Goal: Task Accomplishment & Management: Use online tool/utility

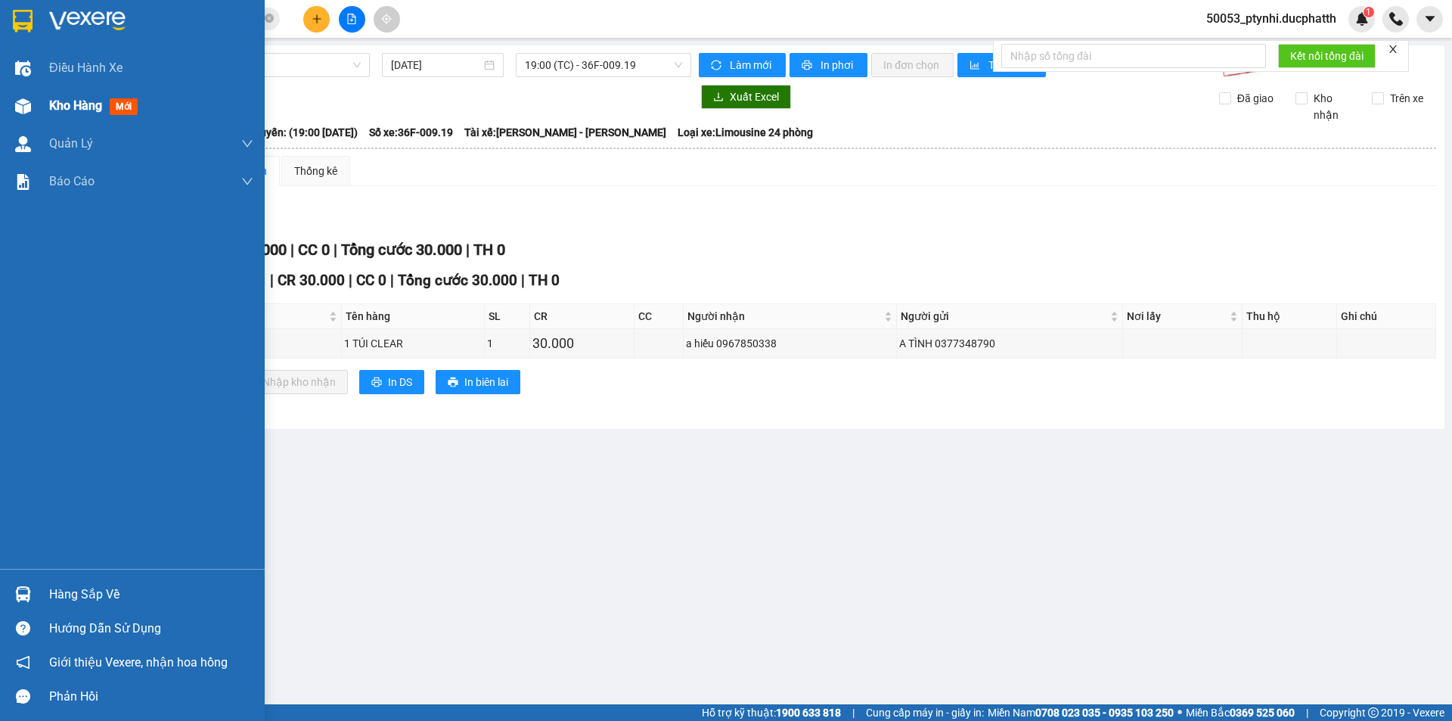
click at [13, 116] on div at bounding box center [23, 106] width 26 height 26
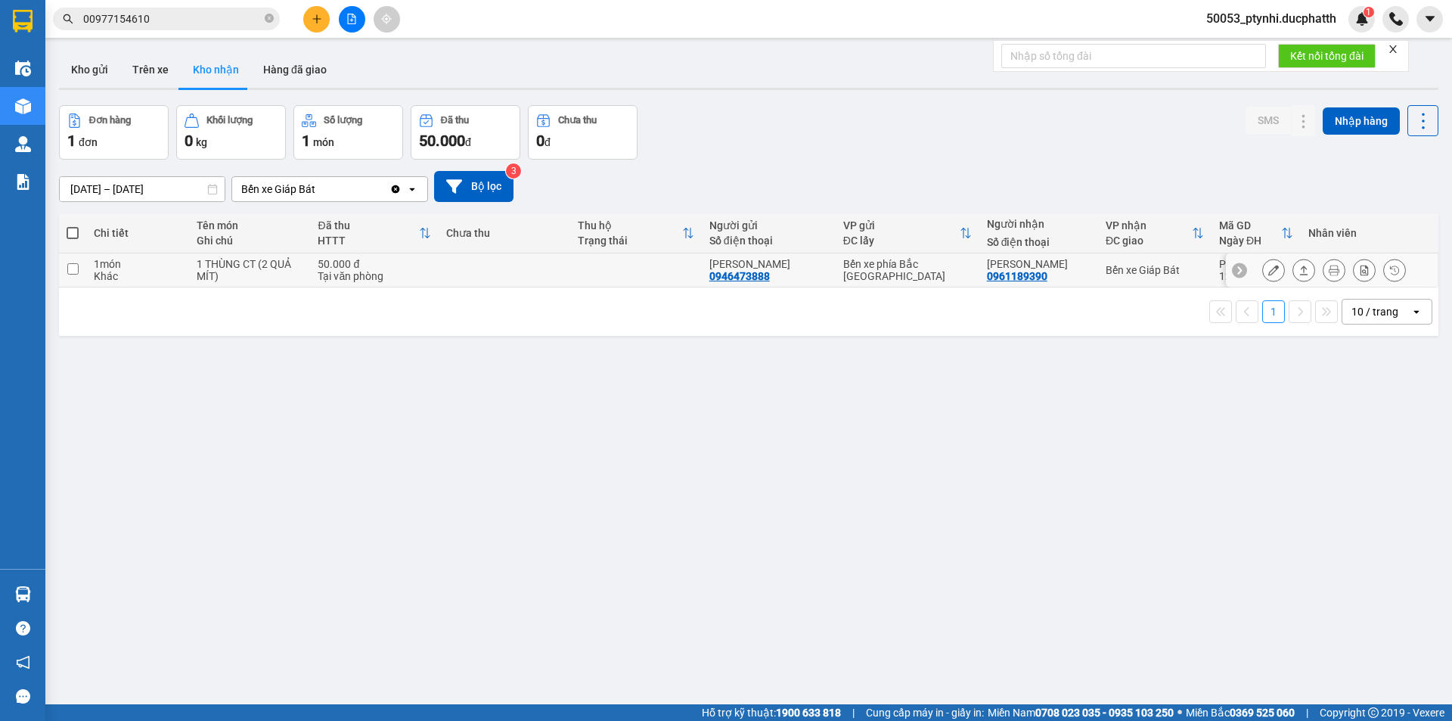
click at [417, 268] on div "50.000 đ" at bounding box center [374, 264] width 113 height 12
checkbox input "true"
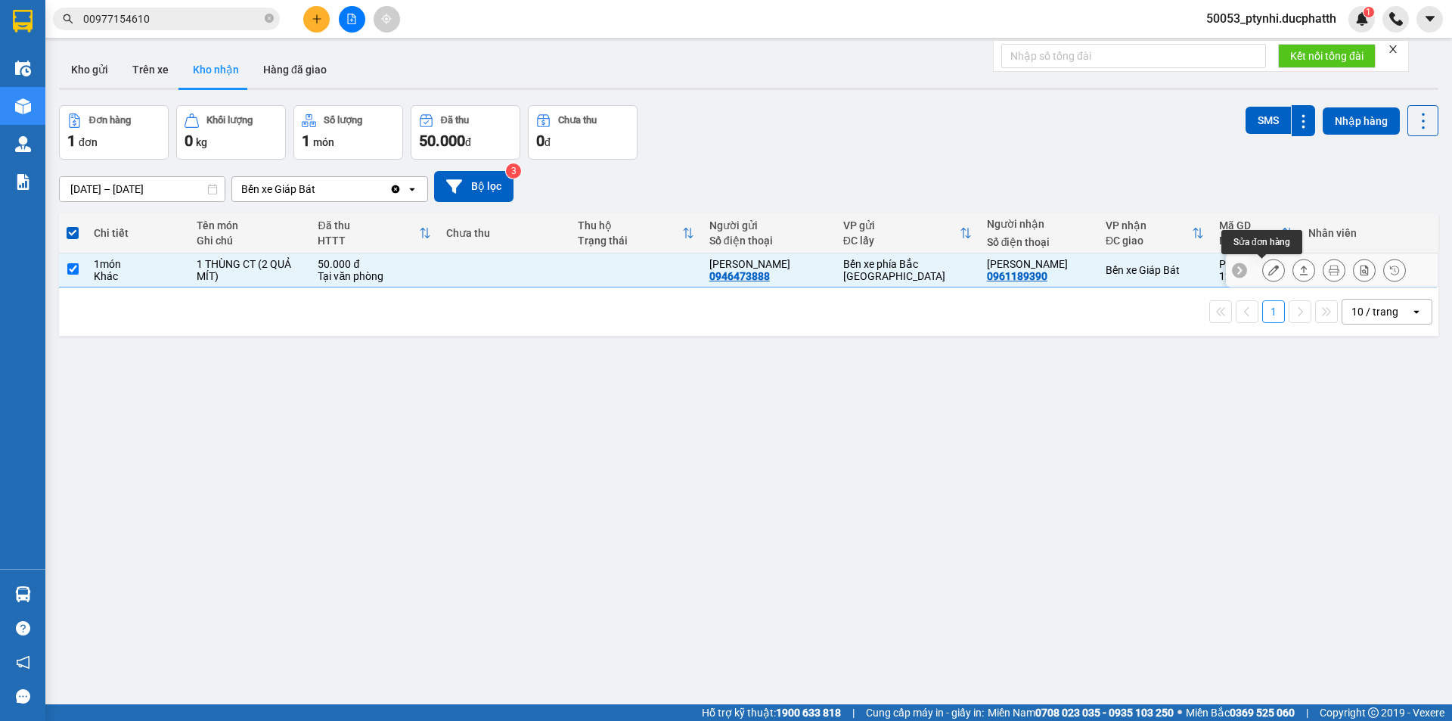
click at [1268, 272] on icon at bounding box center [1273, 270] width 11 height 11
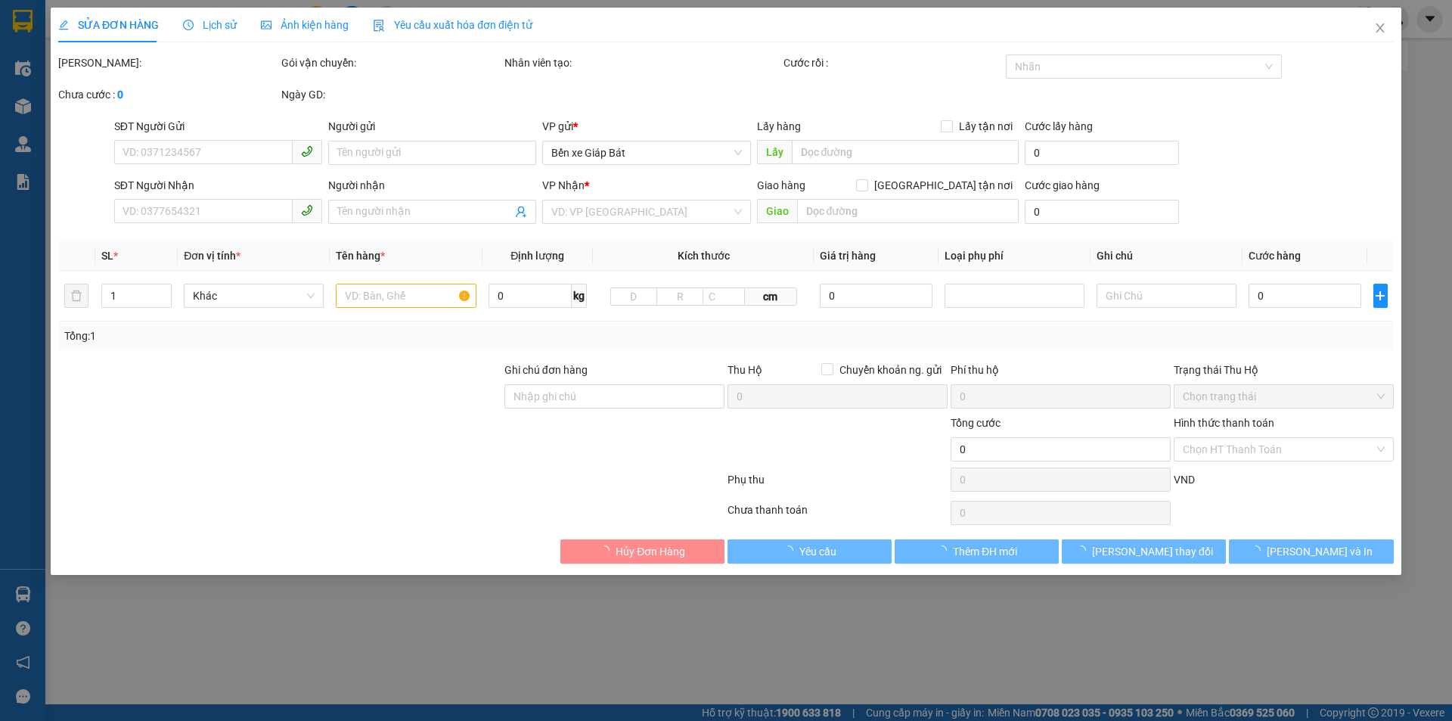
type input "0946473888"
type input "[PERSON_NAME]"
type input "0961189390"
type input "[PERSON_NAME]"
type input "50.000"
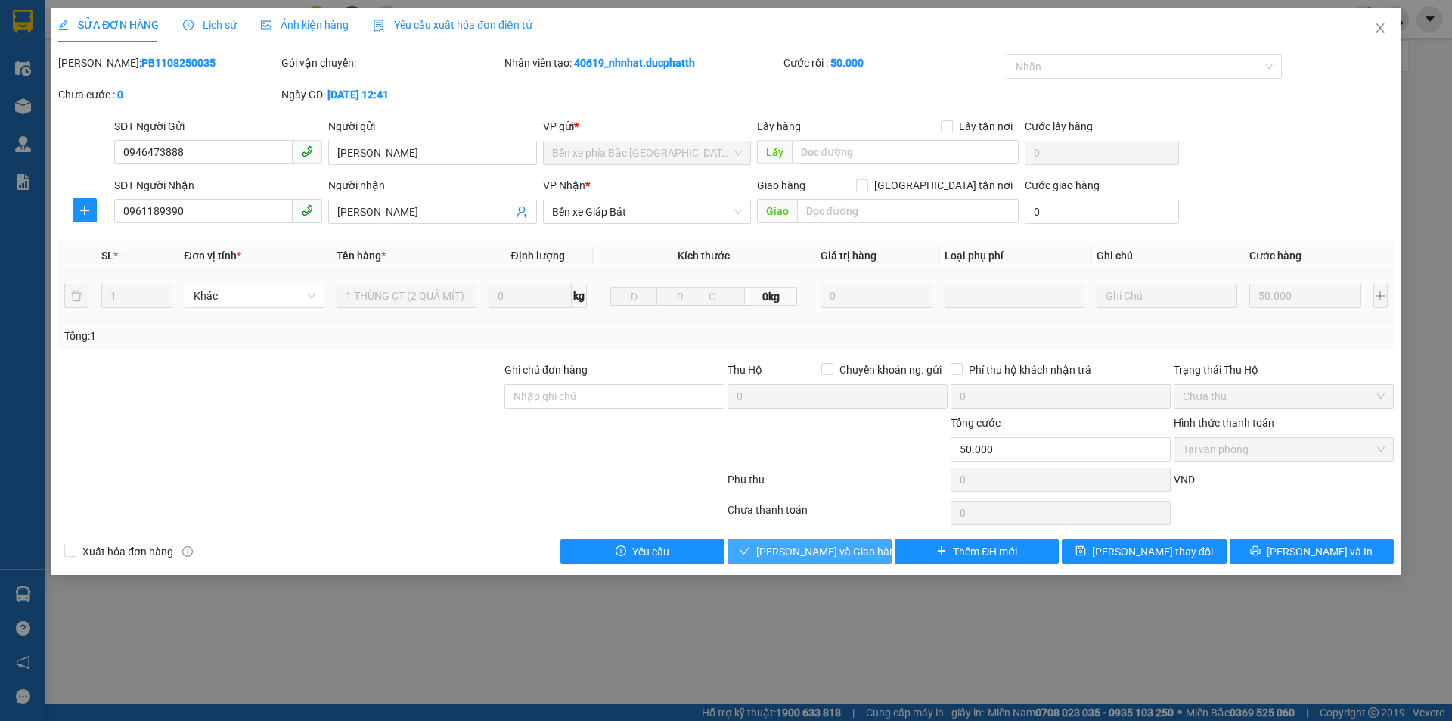
click at [775, 544] on button "[PERSON_NAME] và Giao hàng" at bounding box center [809, 551] width 164 height 24
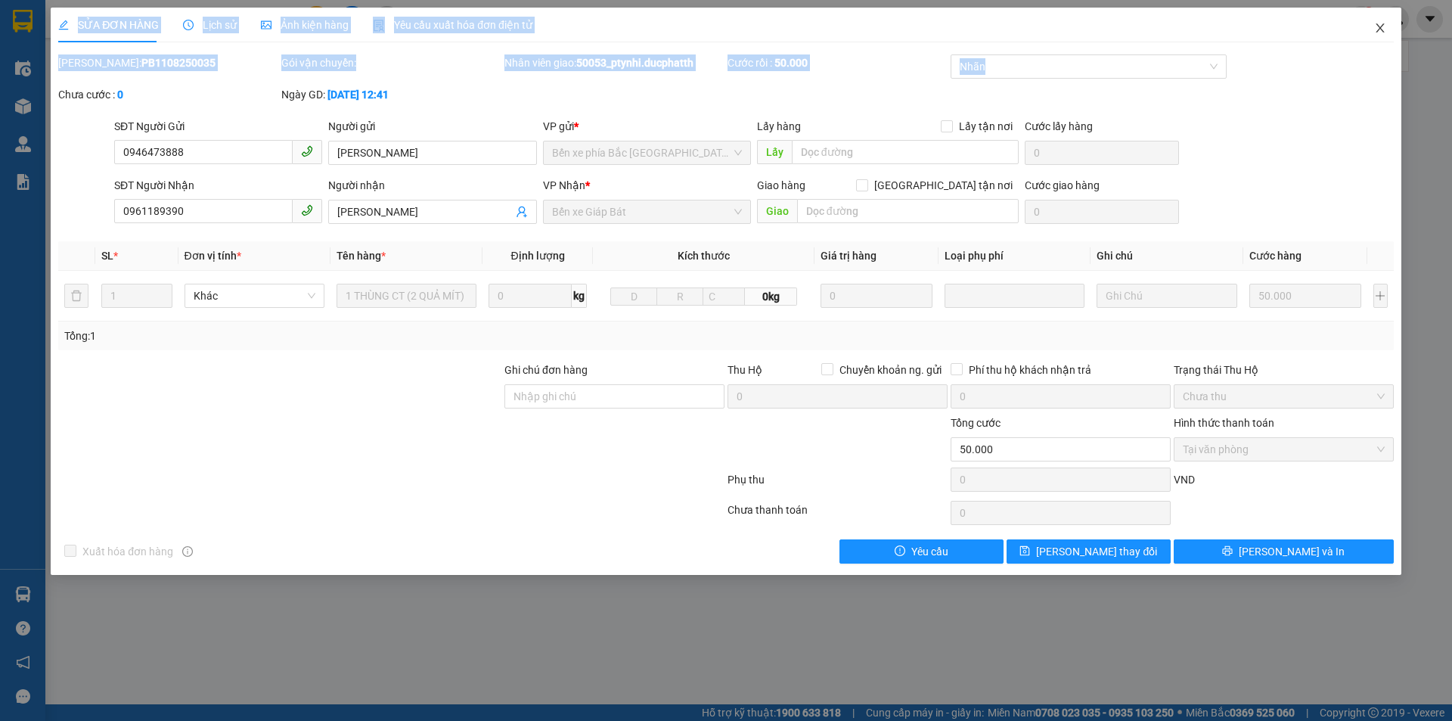
click at [1370, 49] on div "SỬA ĐƠN HÀNG Lịch sử Ảnh kiện hàng Yêu cầu xuất hóa đơn điện tử Total Paid Fee …" at bounding box center [726, 291] width 1350 height 567
click at [1390, 39] on span "Close" at bounding box center [1380, 29] width 42 height 42
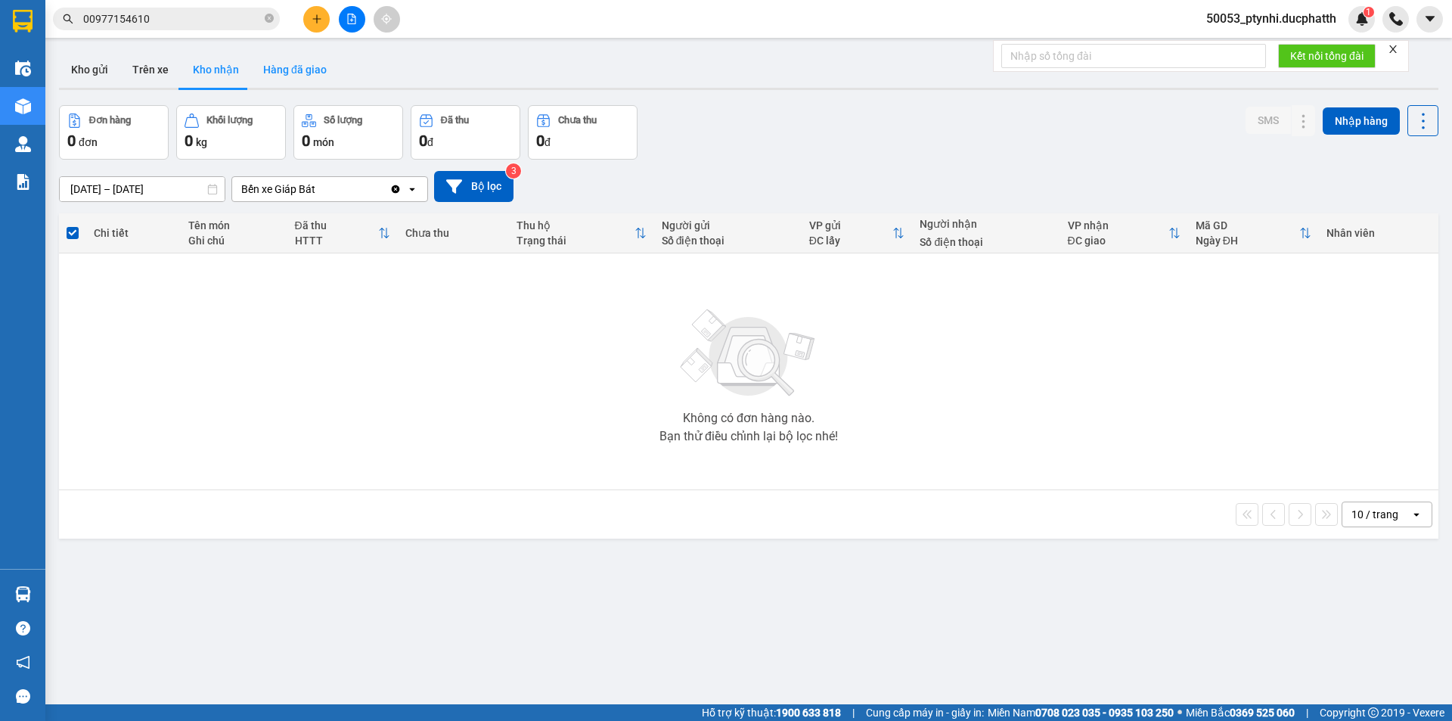
click at [302, 74] on button "Hàng đã giao" at bounding box center [295, 69] width 88 height 36
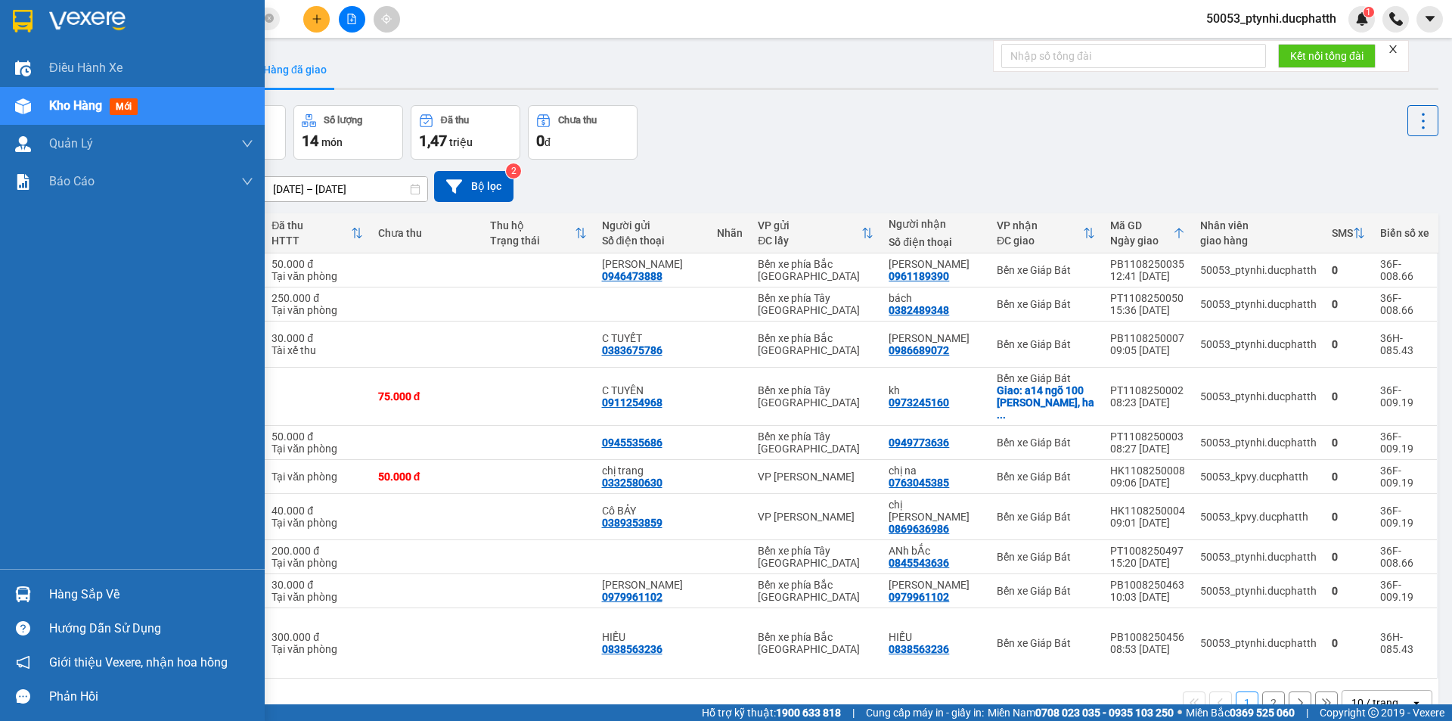
click at [27, 91] on div "Kho hàng mới" at bounding box center [132, 106] width 265 height 38
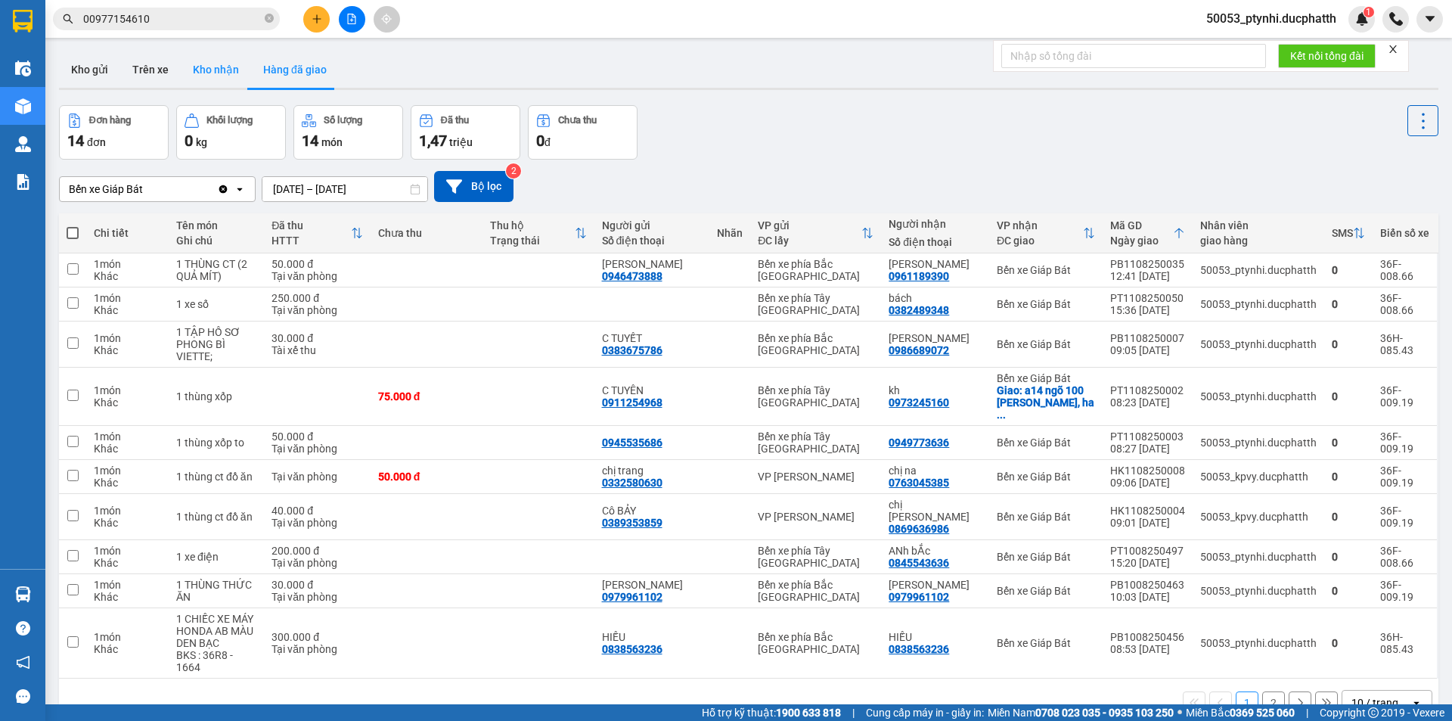
click at [228, 73] on button "Kho nhận" at bounding box center [216, 69] width 70 height 36
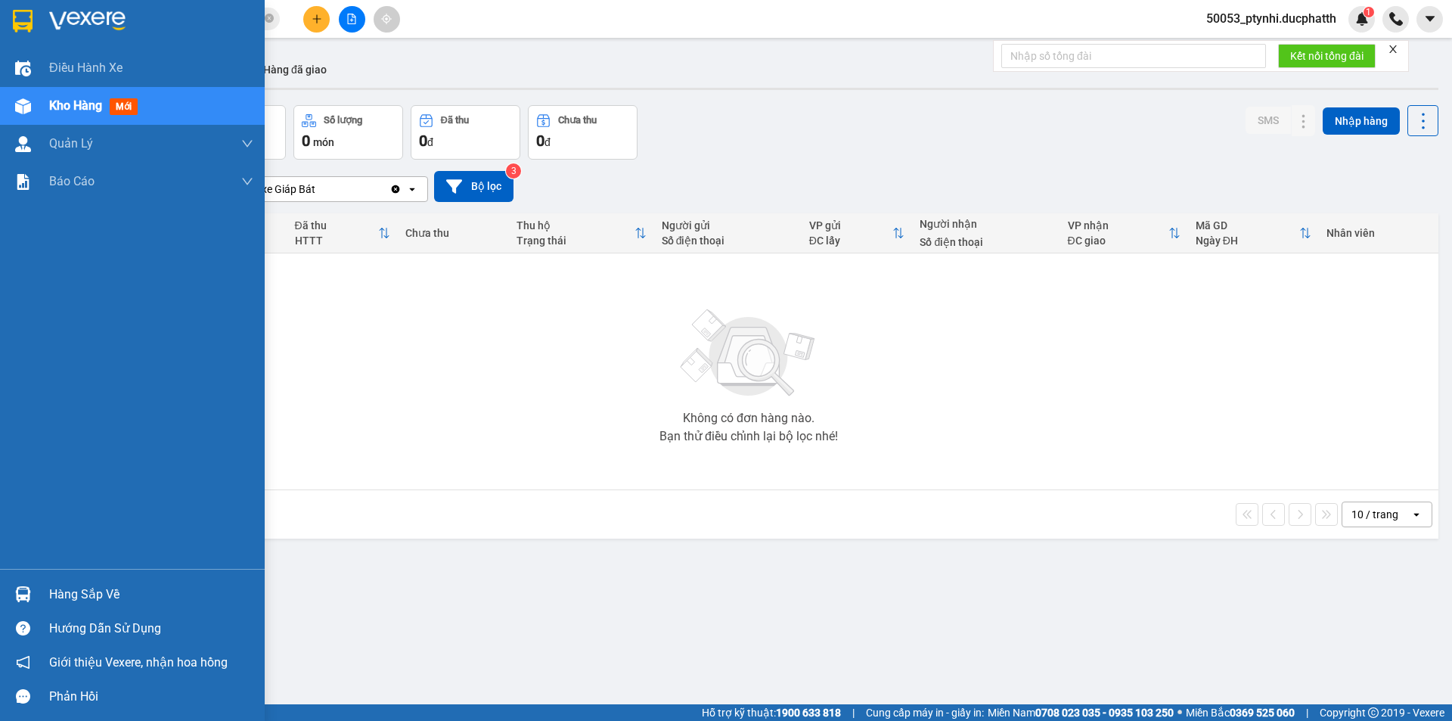
click at [47, 590] on div "Hàng sắp về" at bounding box center [132, 594] width 265 height 34
